Goal: Task Accomplishment & Management: Use online tool/utility

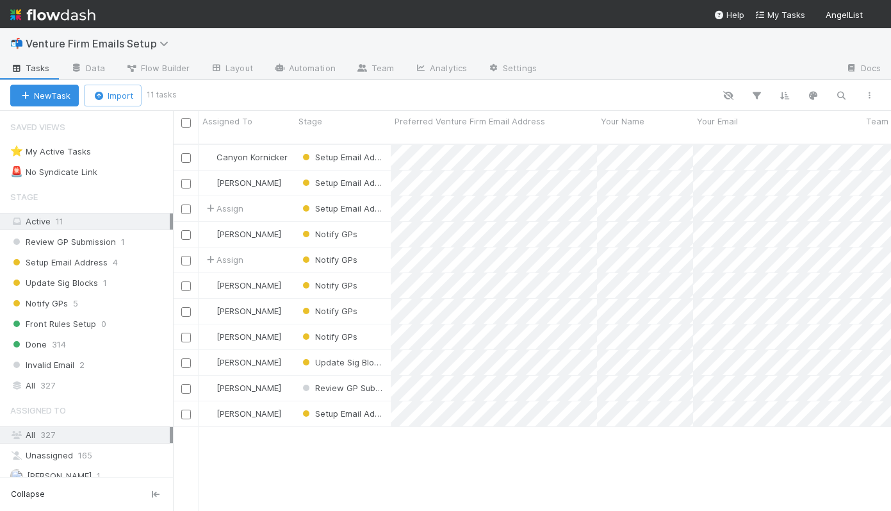
scroll to position [377, 718]
click at [128, 268] on div "Setup Email Address 4" at bounding box center [91, 262] width 163 height 16
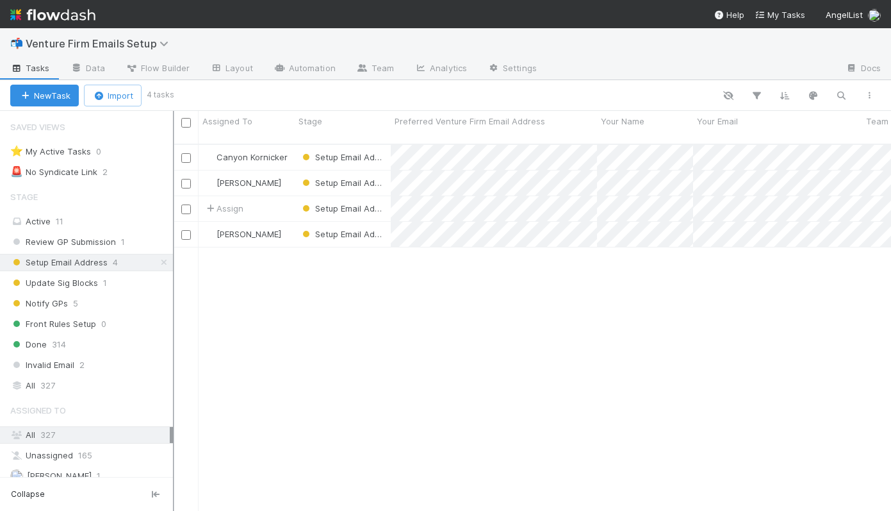
scroll to position [377, 718]
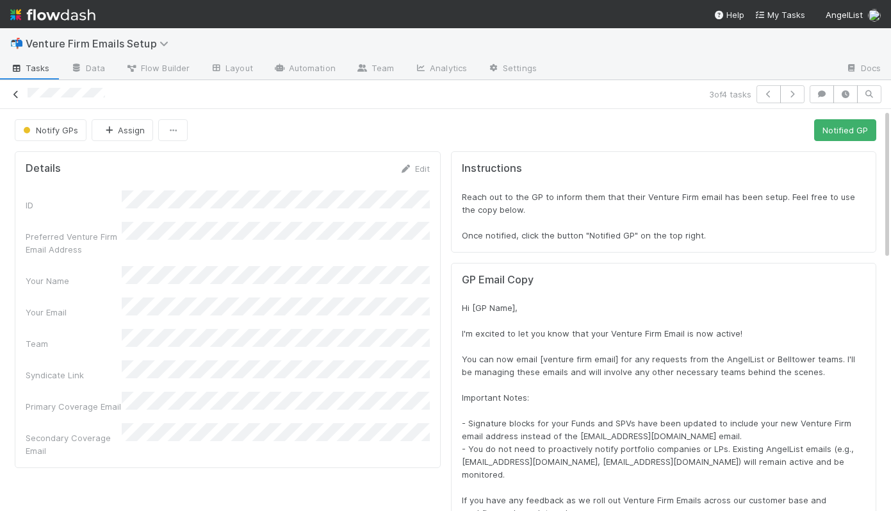
click at [14, 95] on icon at bounding box center [16, 94] width 13 height 8
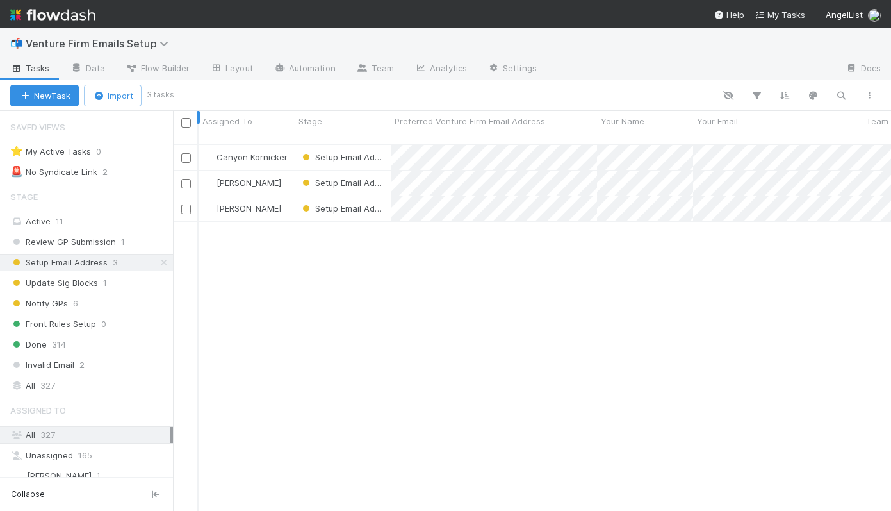
scroll to position [377, 718]
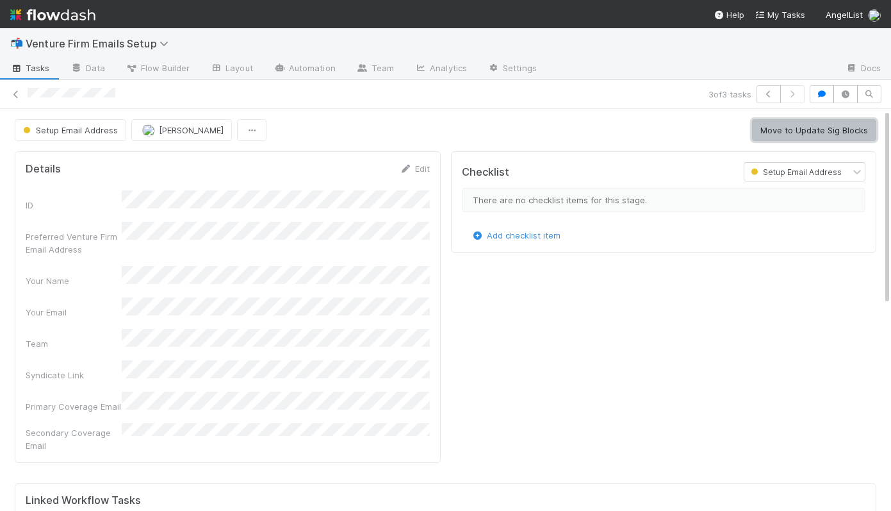
click at [769, 128] on button "Move to Update Sig Blocks" at bounding box center [814, 130] width 124 height 22
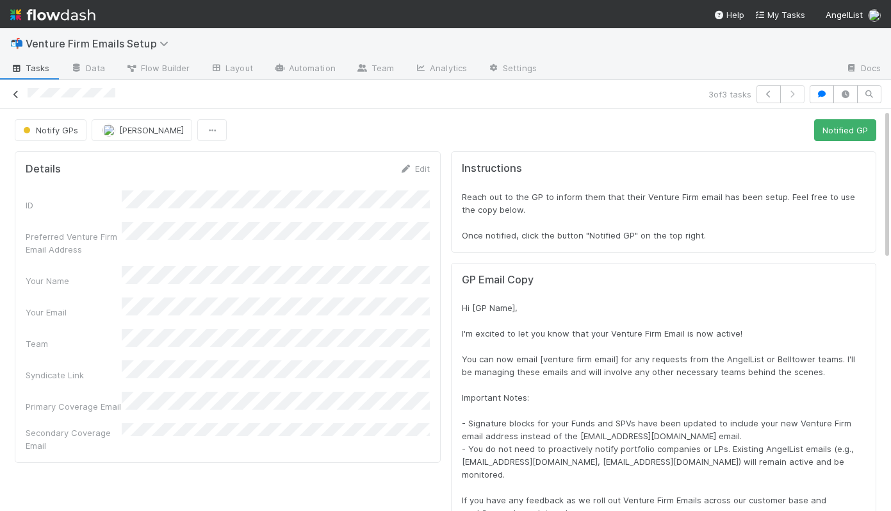
click at [13, 93] on icon at bounding box center [16, 94] width 13 height 8
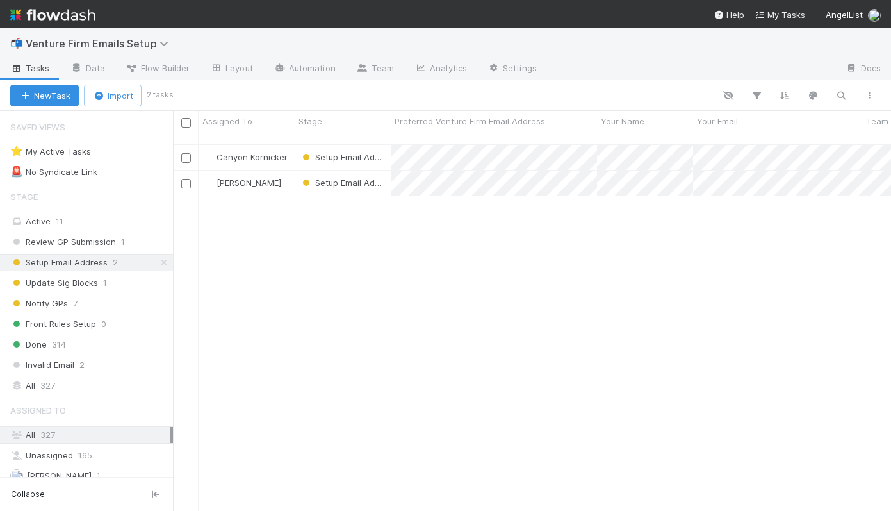
scroll to position [377, 718]
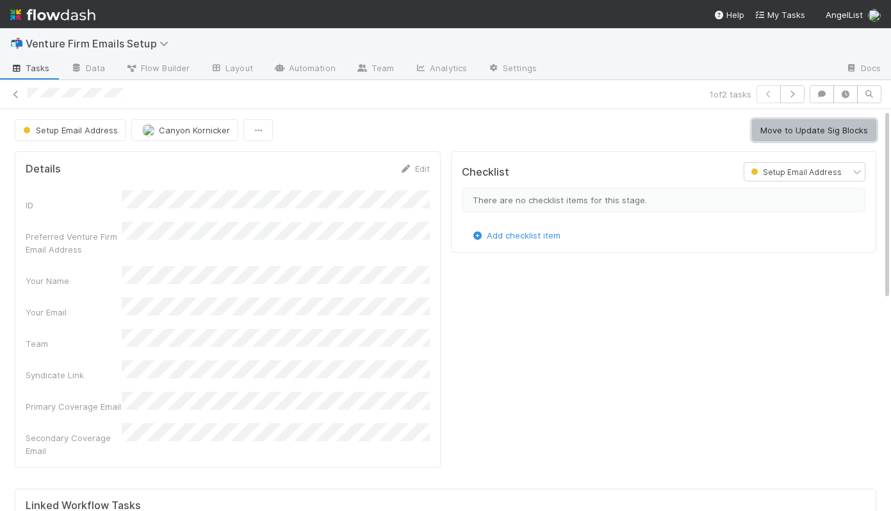
click at [799, 137] on button "Move to Update Sig Blocks" at bounding box center [814, 130] width 124 height 22
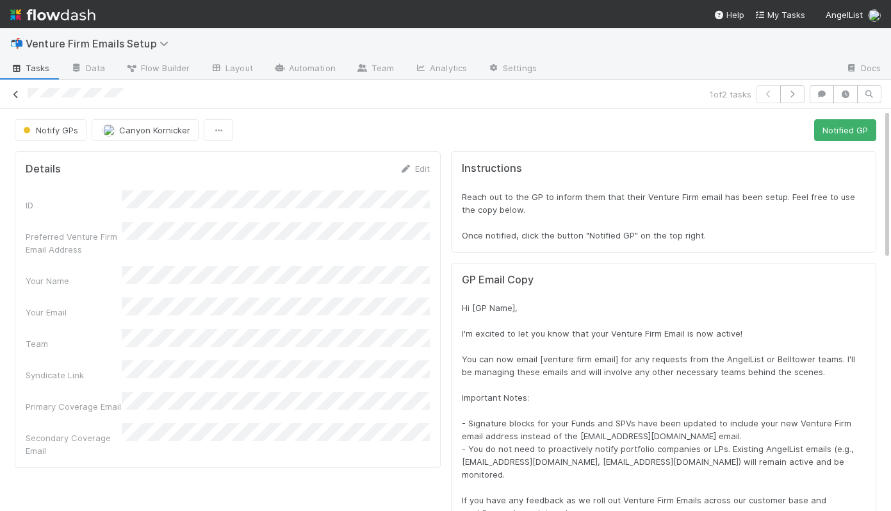
click at [16, 91] on icon at bounding box center [16, 94] width 13 height 8
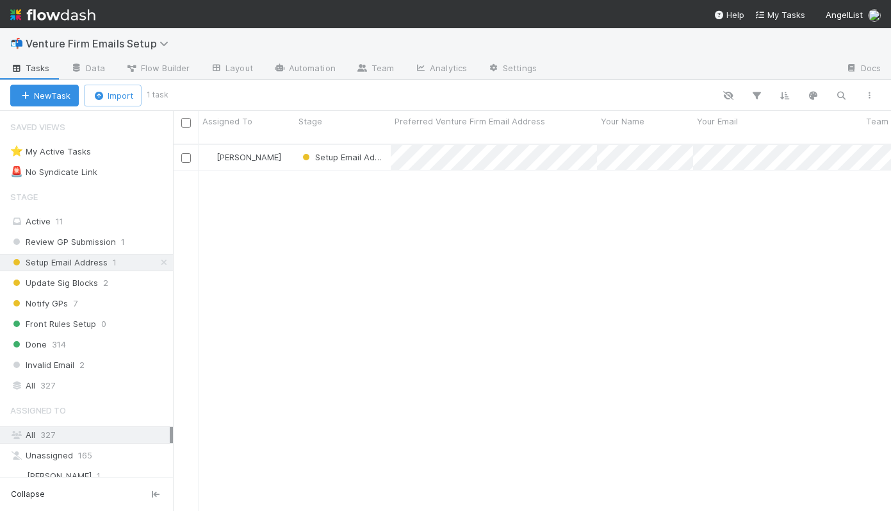
scroll to position [377, 718]
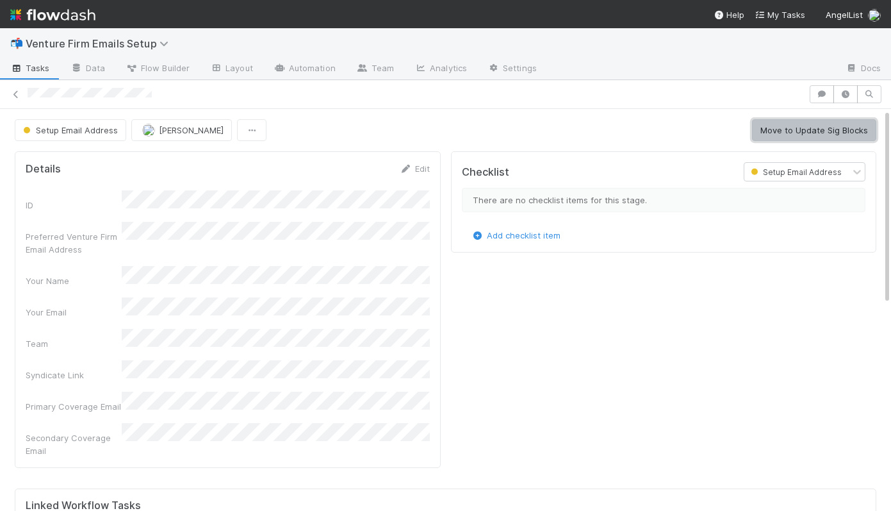
click at [793, 122] on button "Move to Update Sig Blocks" at bounding box center [814, 130] width 124 height 22
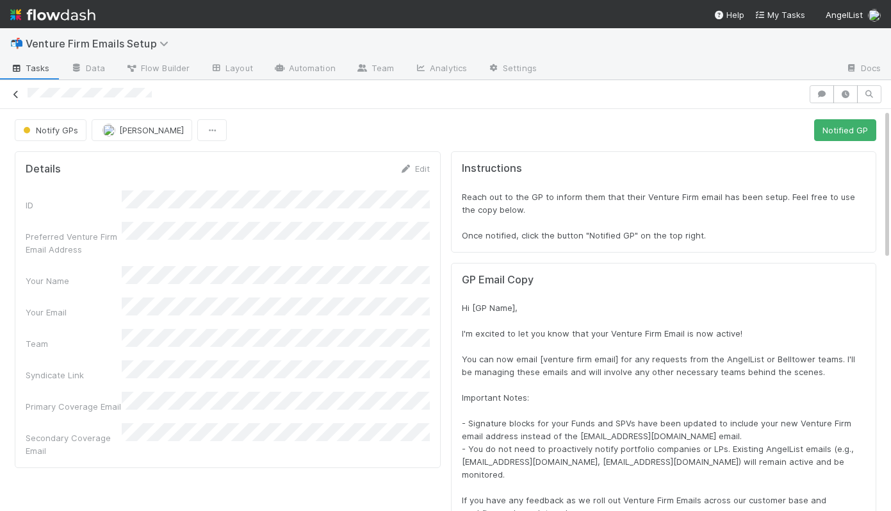
click at [19, 96] on icon at bounding box center [16, 94] width 13 height 8
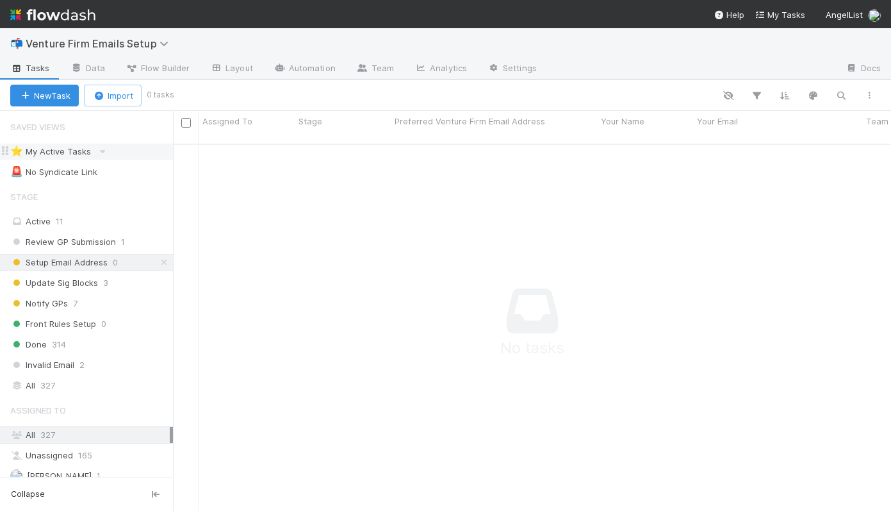
scroll to position [377, 718]
